Goal: Check status: Check status

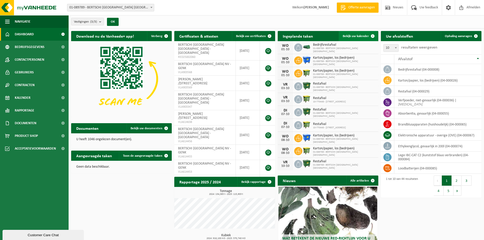
click at [353, 37] on span "Bekijk uw kalender" at bounding box center [356, 36] width 26 height 3
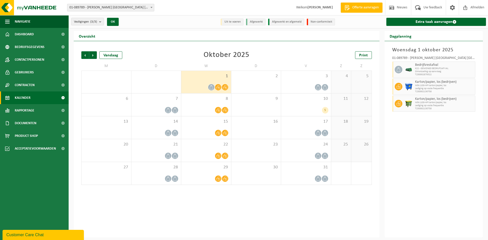
click at [352, 74] on div "5" at bounding box center [361, 82] width 20 height 22
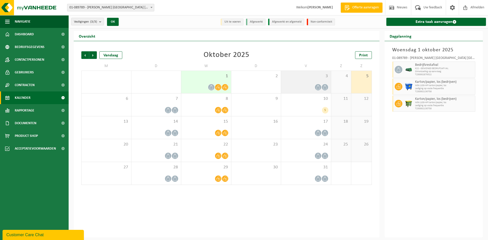
click at [315, 75] on span "3" at bounding box center [306, 76] width 45 height 6
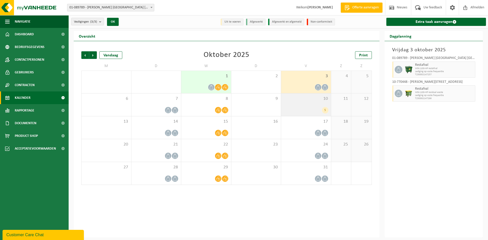
click at [312, 103] on div "10 5" at bounding box center [306, 104] width 50 height 23
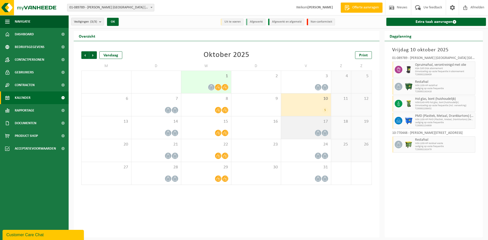
click at [309, 123] on span "17" at bounding box center [306, 122] width 45 height 6
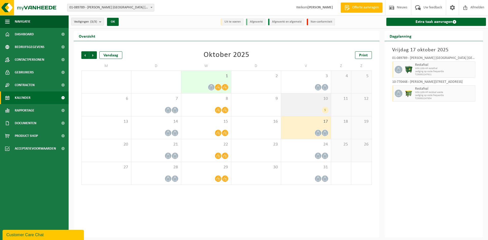
click at [310, 109] on div "5" at bounding box center [306, 110] width 45 height 7
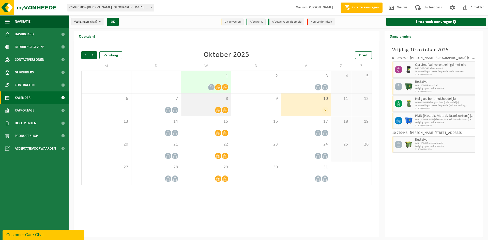
click at [206, 107] on div at bounding box center [206, 110] width 45 height 7
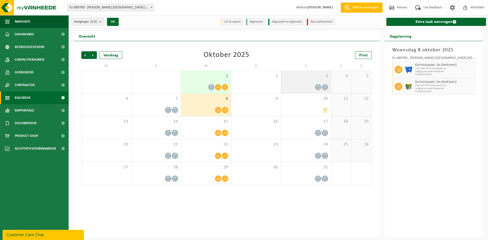
click at [303, 83] on div "3" at bounding box center [306, 82] width 50 height 22
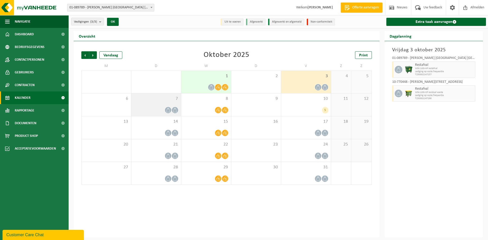
click at [147, 108] on div at bounding box center [156, 110] width 45 height 7
